Goal: Transaction & Acquisition: Purchase product/service

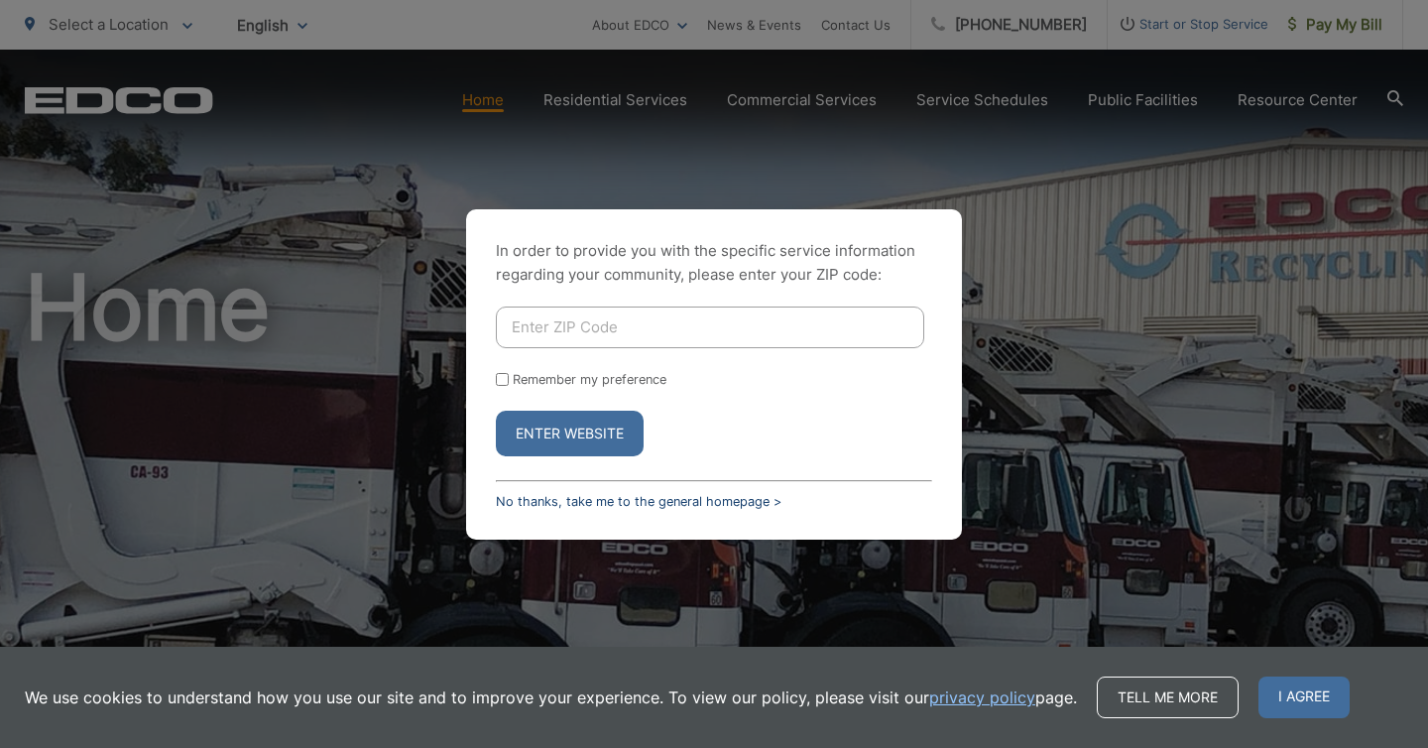
click at [636, 497] on link "No thanks, take me to the general homepage >" at bounding box center [639, 501] width 286 height 15
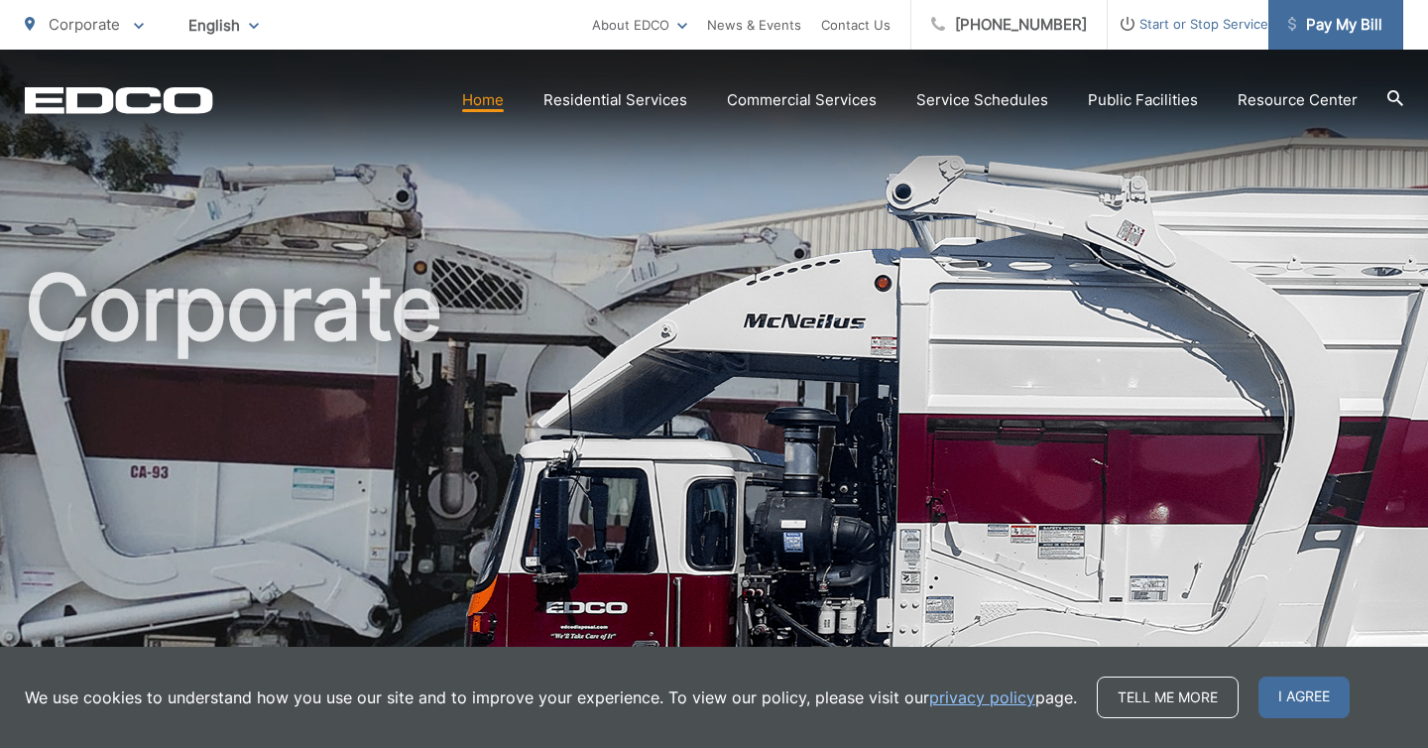
click at [1340, 25] on span "Pay My Bill" at bounding box center [1335, 25] width 94 height 24
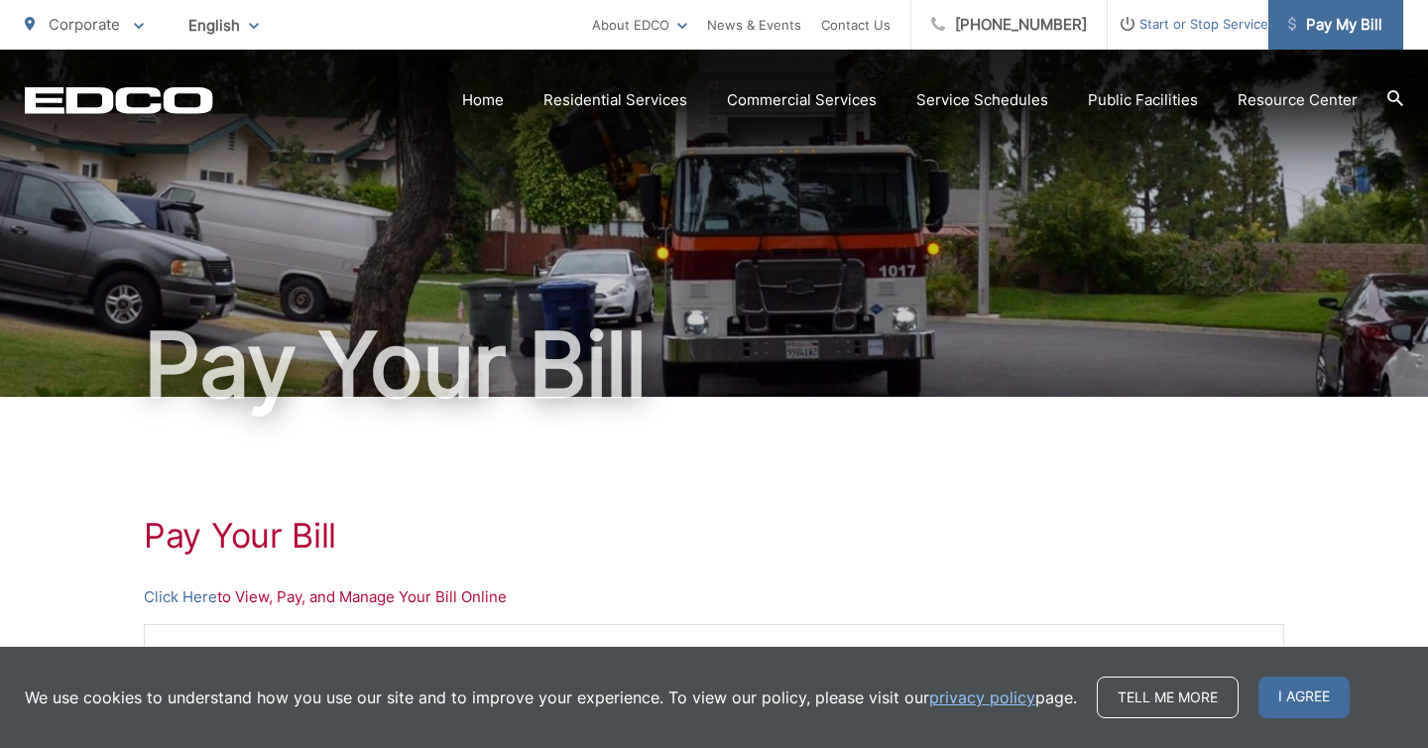
click at [1373, 18] on span "Pay My Bill" at bounding box center [1335, 25] width 94 height 24
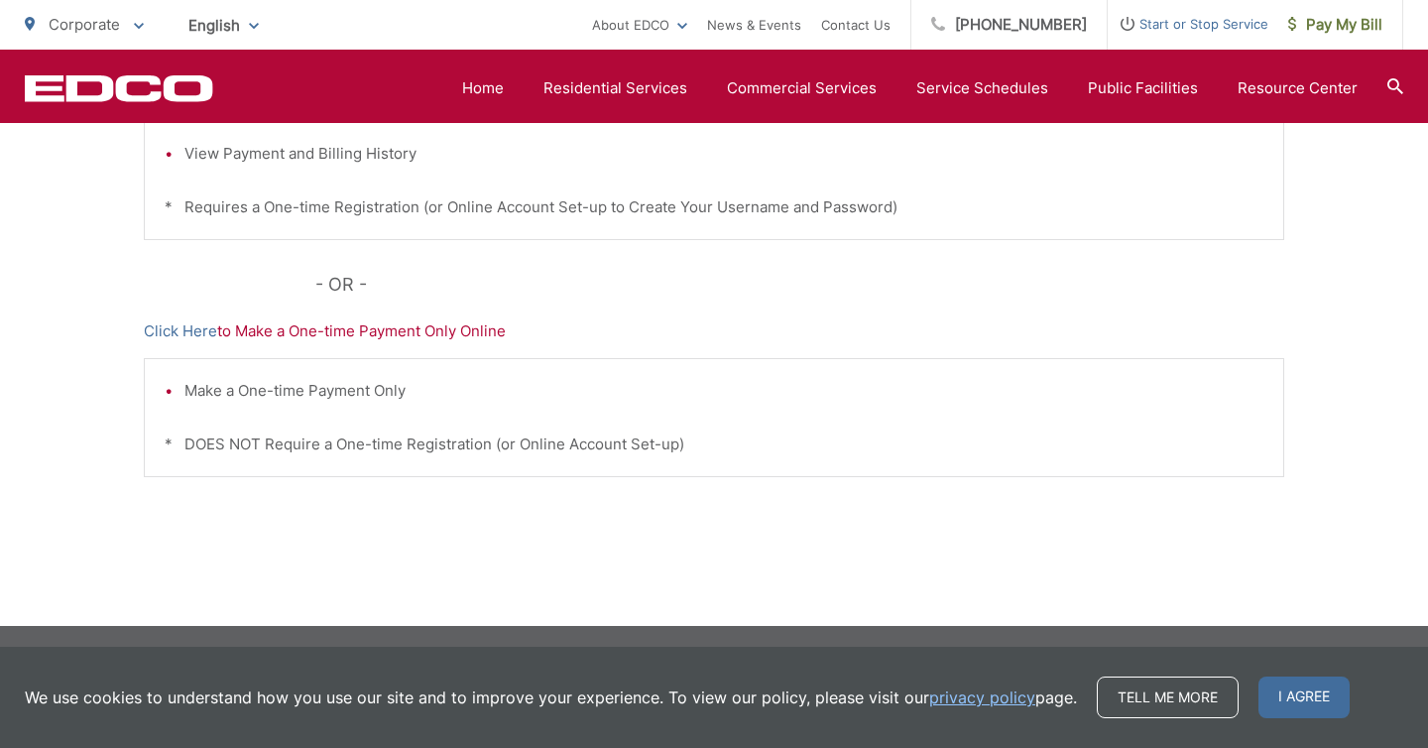
scroll to position [662, 0]
